Goal: Task Accomplishment & Management: Manage account settings

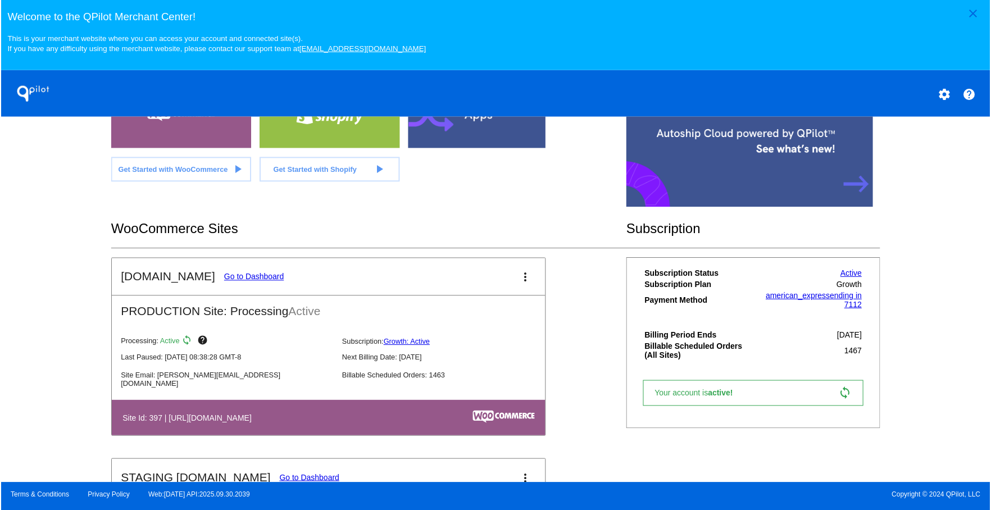
scroll to position [290, 0]
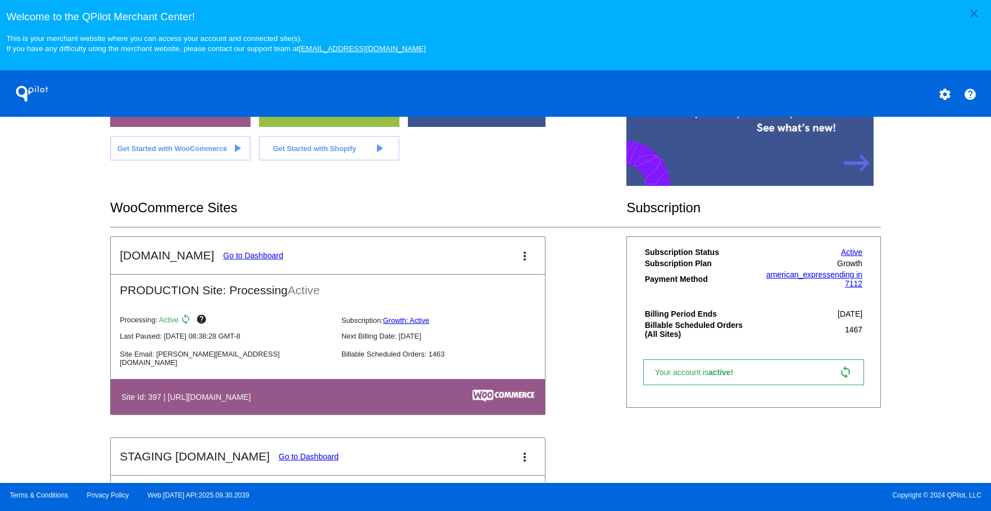
click at [247, 250] on mat-card-title "[DOMAIN_NAME] Go to Dashboard" at bounding box center [201, 255] width 163 height 13
click at [247, 251] on link "Go to Dashboard" at bounding box center [253, 255] width 60 height 9
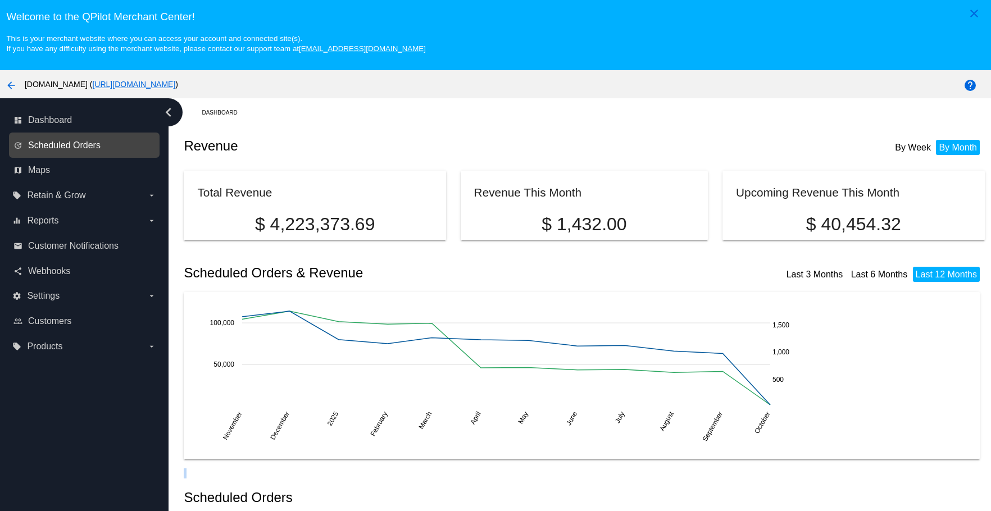
click at [57, 148] on span "Scheduled Orders" at bounding box center [64, 145] width 72 height 10
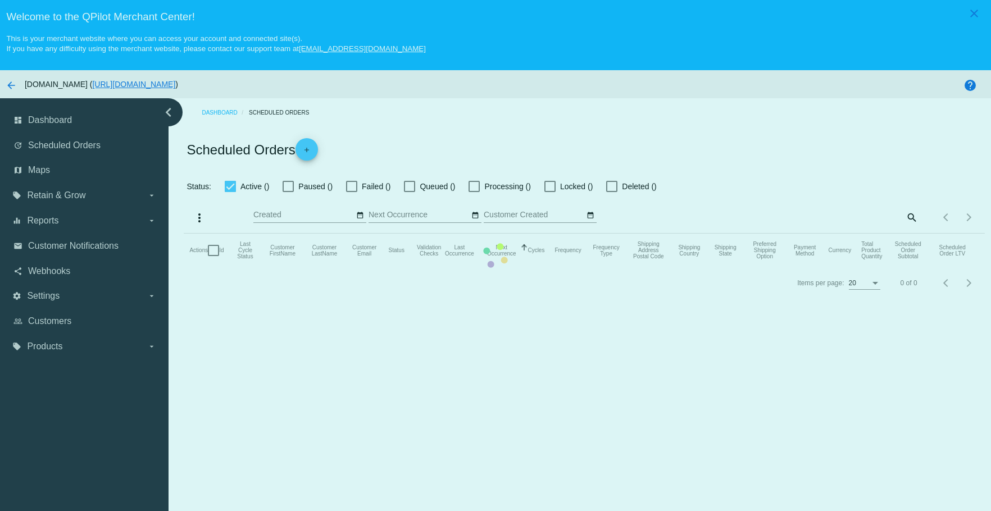
checkbox input "true"
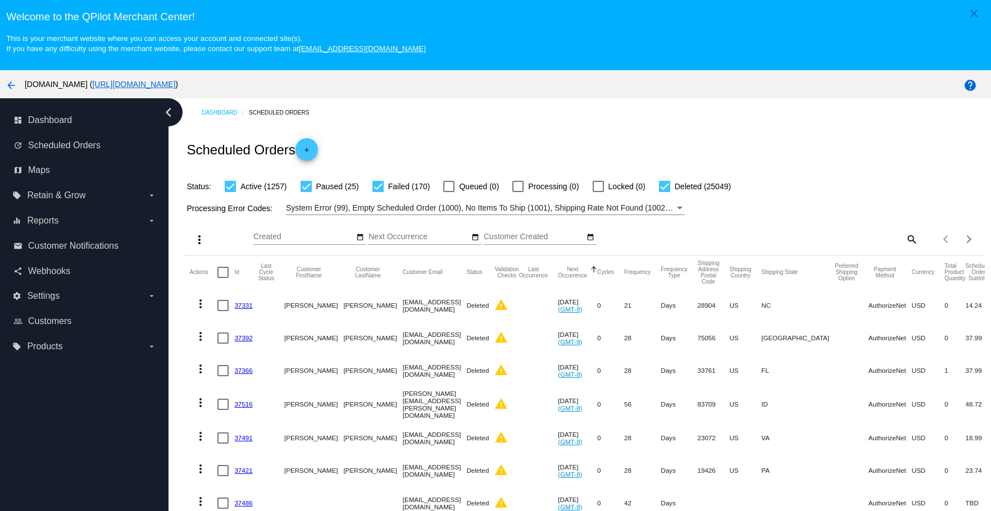
click at [904, 234] on mat-icon "search" at bounding box center [910, 238] width 13 height 17
click at [792, 230] on div "Search" at bounding box center [817, 234] width 199 height 22
paste input "dgs8997@gmail.com"
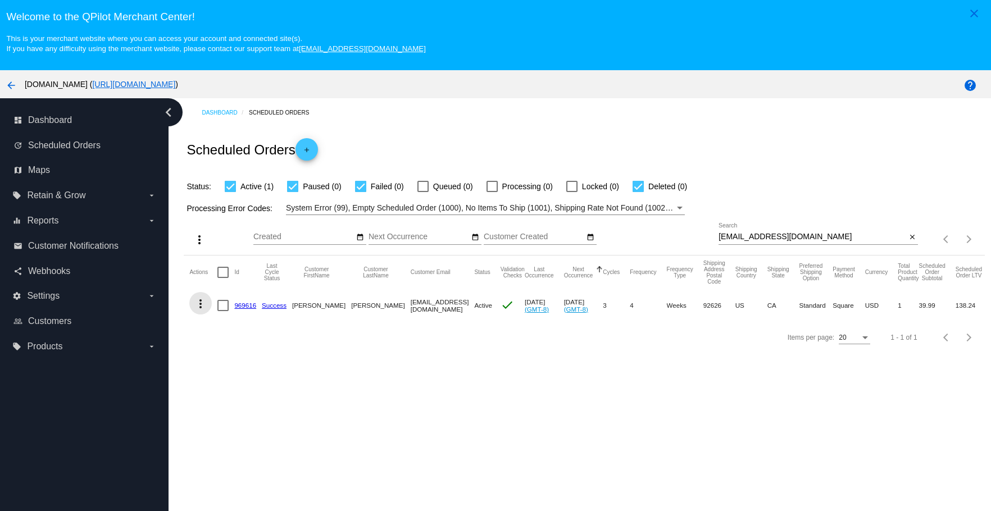
click at [194, 300] on mat-icon "more_vert" at bounding box center [200, 303] width 13 height 13
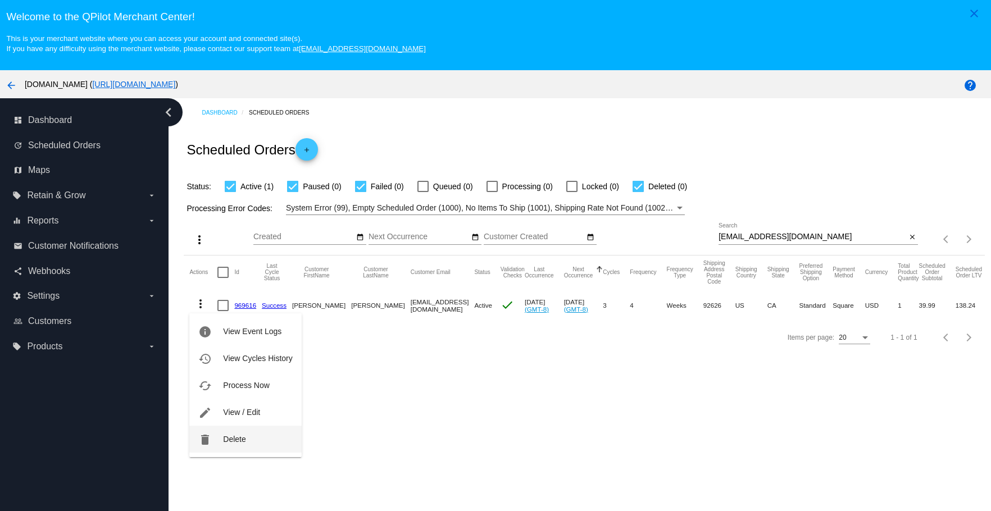
click at [221, 430] on button "delete Delete" at bounding box center [245, 439] width 112 height 27
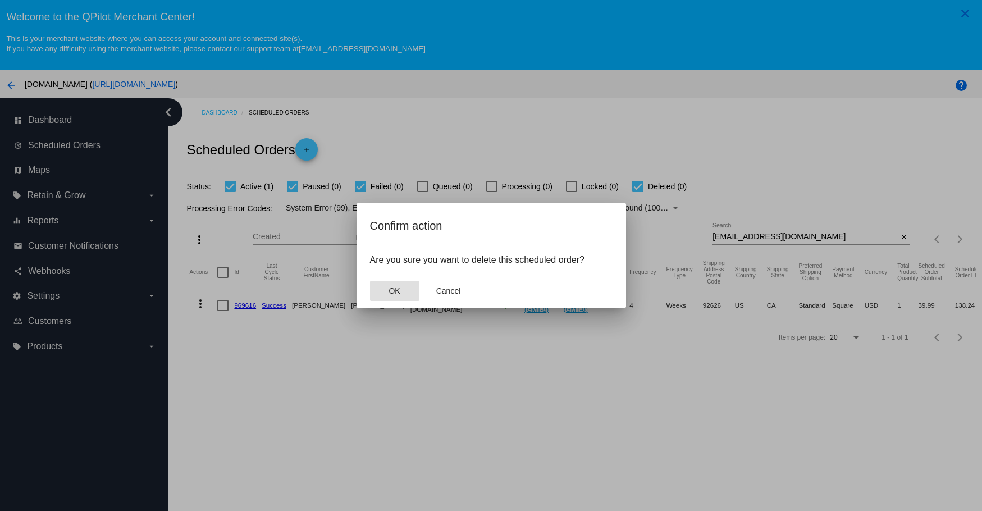
drag, startPoint x: 409, startPoint y: 289, endPoint x: 430, endPoint y: 231, distance: 61.3
click at [410, 288] on button "OK" at bounding box center [394, 291] width 49 height 20
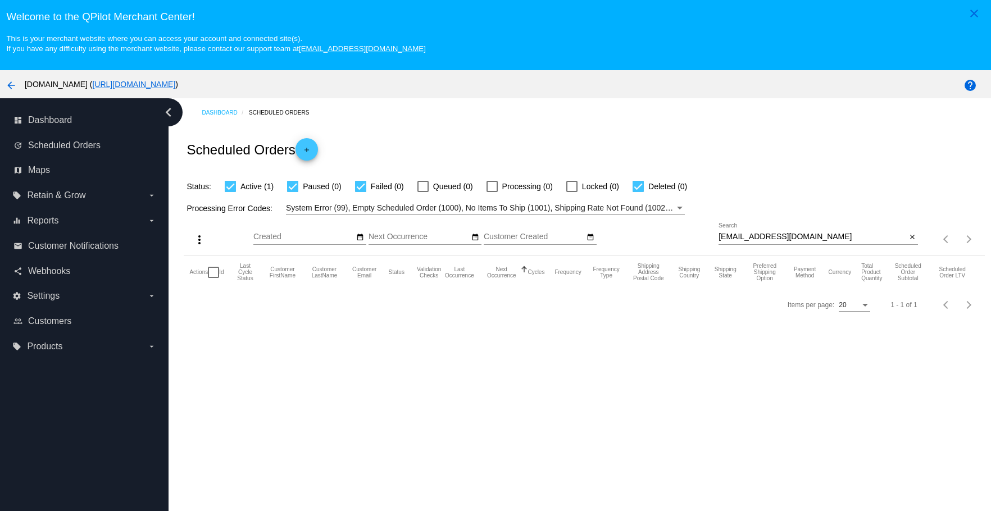
click at [823, 238] on input "dgs8997@gmail.com" at bounding box center [812, 237] width 188 height 9
type input "dgs8997@gmail.com"
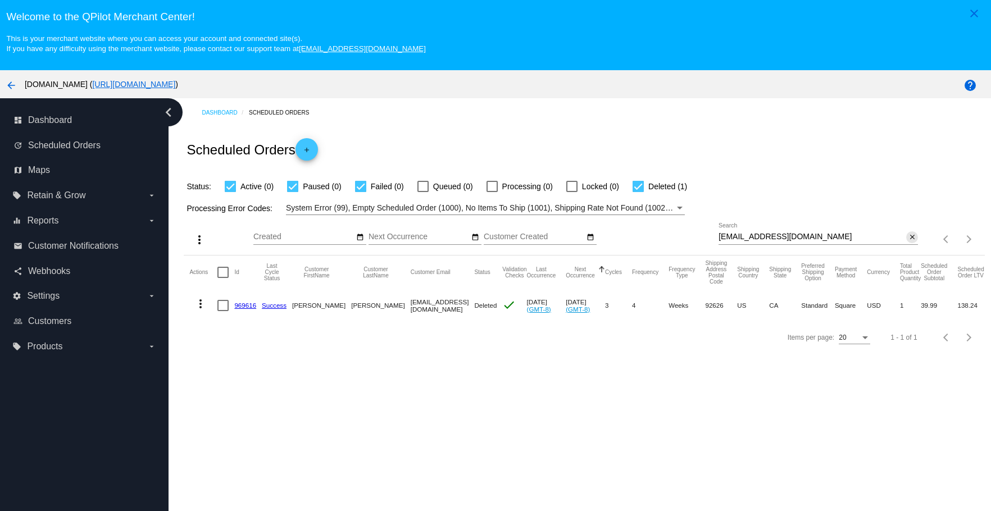
drag, startPoint x: 904, startPoint y: 241, endPoint x: 844, endPoint y: 163, distance: 98.4
click at [908, 240] on mat-icon "close" at bounding box center [912, 237] width 8 height 9
